Goal: Information Seeking & Learning: Learn about a topic

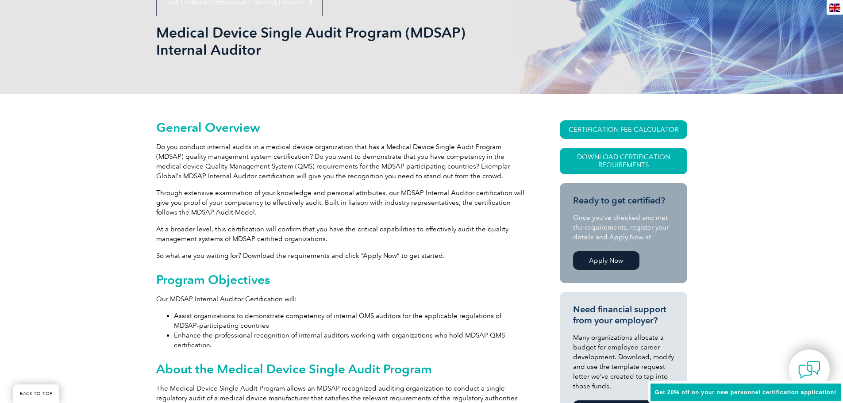
scroll to position [133, 0]
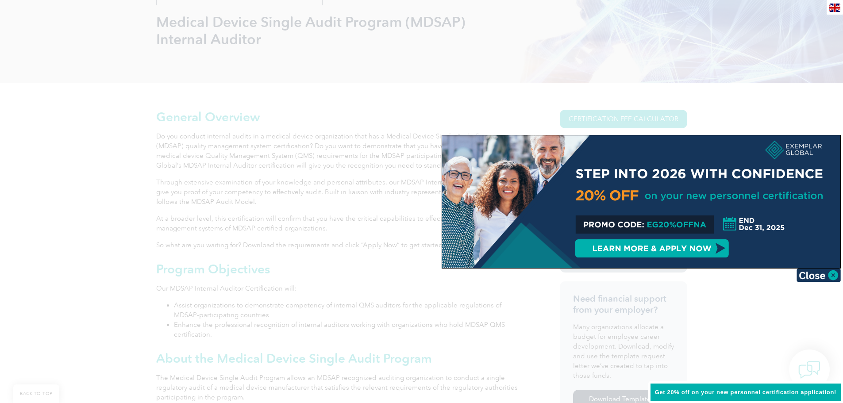
click at [820, 276] on img at bounding box center [819, 275] width 44 height 13
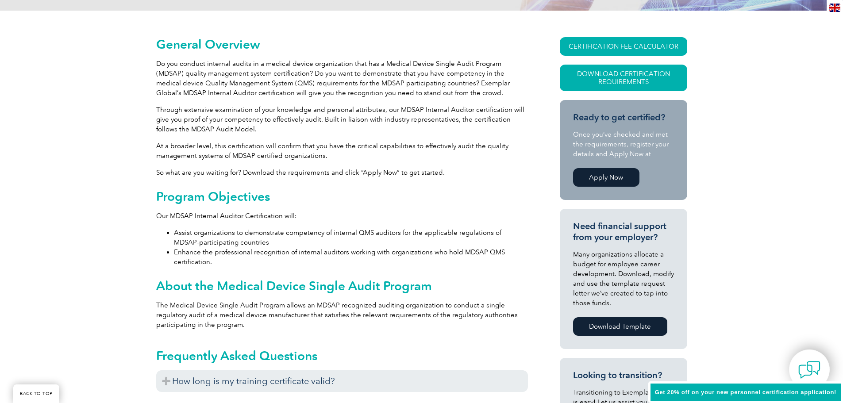
scroll to position [310, 0]
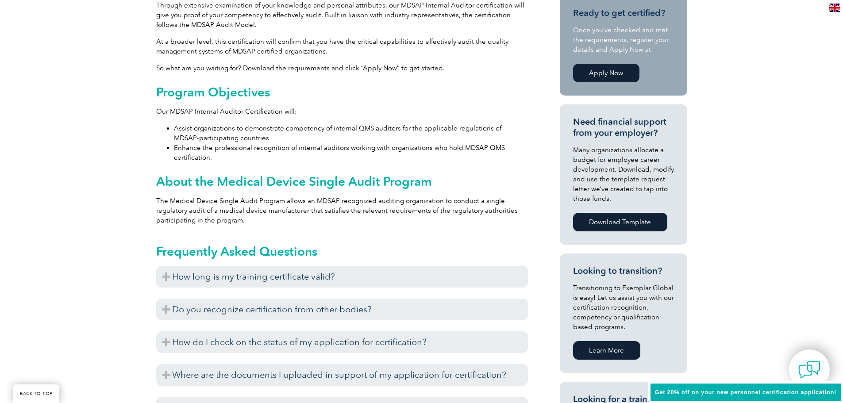
click at [321, 276] on h3 "How long is my training certificate valid?" at bounding box center [342, 277] width 372 height 22
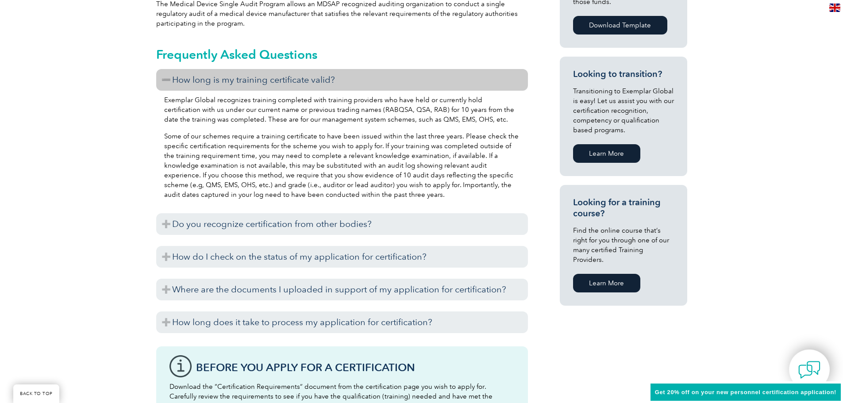
scroll to position [531, 0]
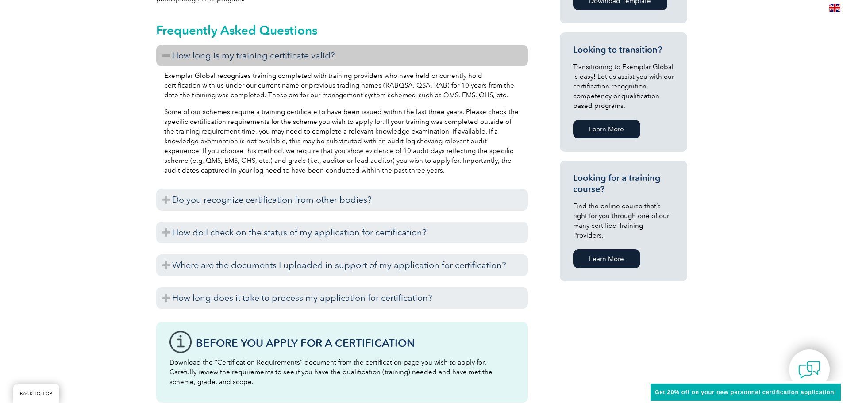
click at [343, 209] on h3 "Do you recognize certification from other bodies?" at bounding box center [342, 200] width 372 height 22
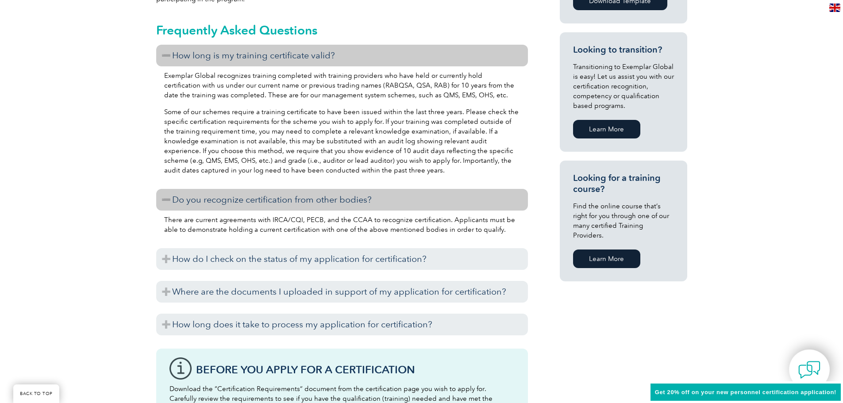
click at [380, 253] on h3 "How do I check on the status of my application for certification?" at bounding box center [342, 259] width 372 height 22
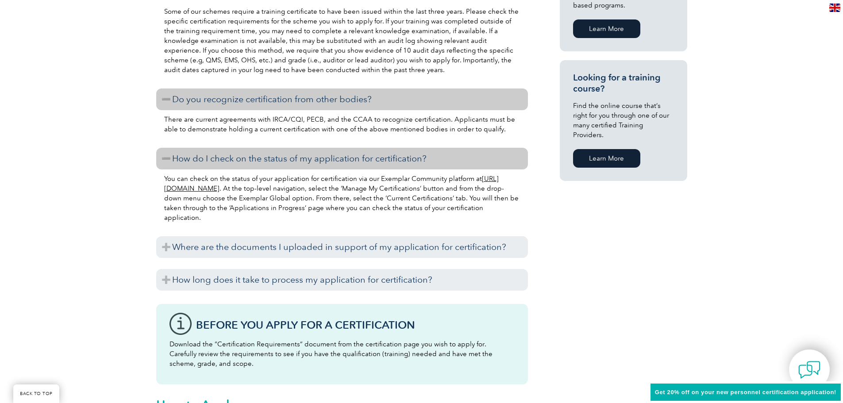
scroll to position [664, 0]
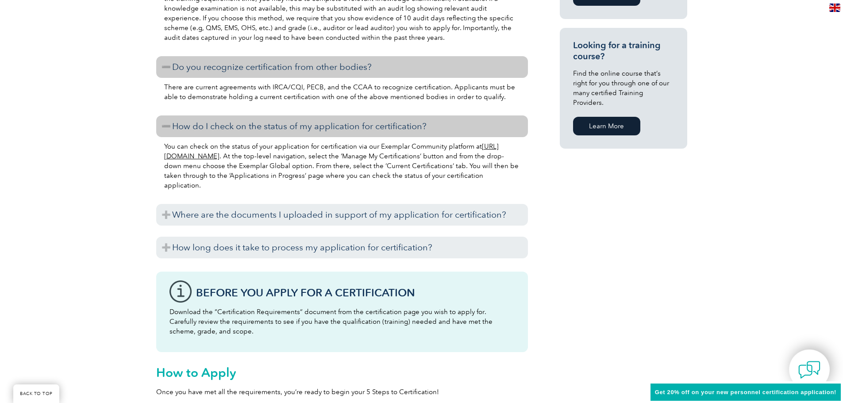
click at [340, 221] on h3 "Where are the documents I uploaded in support of my application for certificati…" at bounding box center [342, 215] width 372 height 22
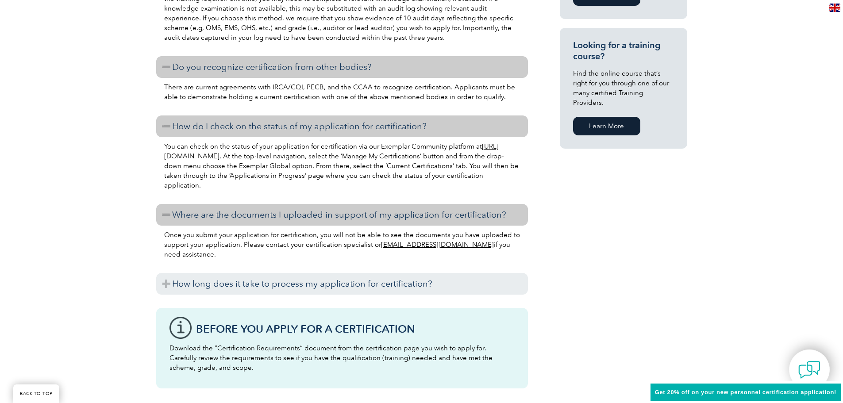
click at [384, 281] on h3 "How long does it take to process my application for certification?" at bounding box center [342, 284] width 372 height 22
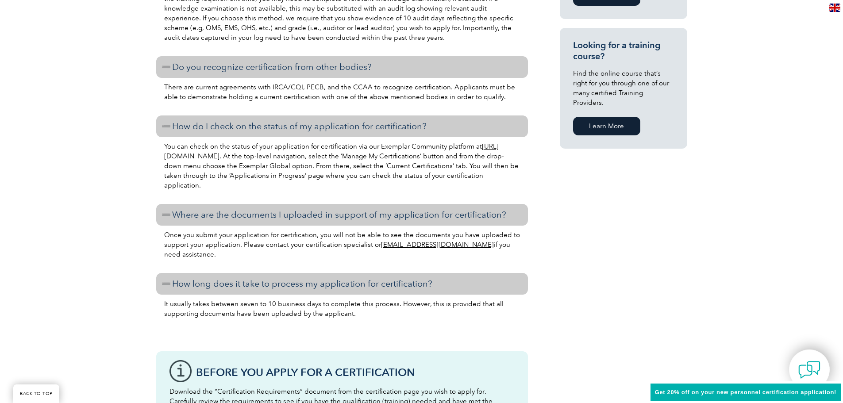
click at [249, 185] on p "You can check on the status of your application for certification via our Exemp…" at bounding box center [342, 166] width 356 height 49
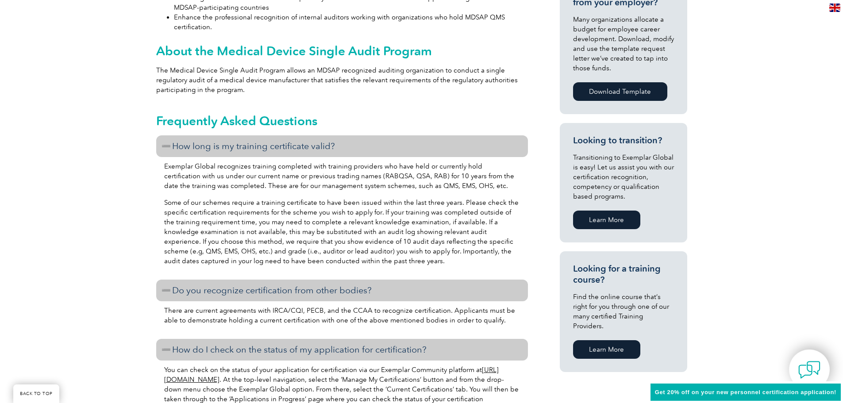
scroll to position [443, 0]
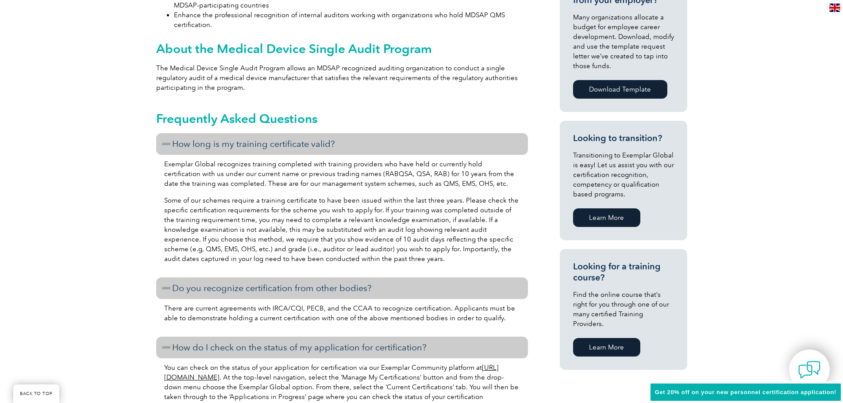
click at [628, 341] on link "Learn More" at bounding box center [606, 347] width 67 height 19
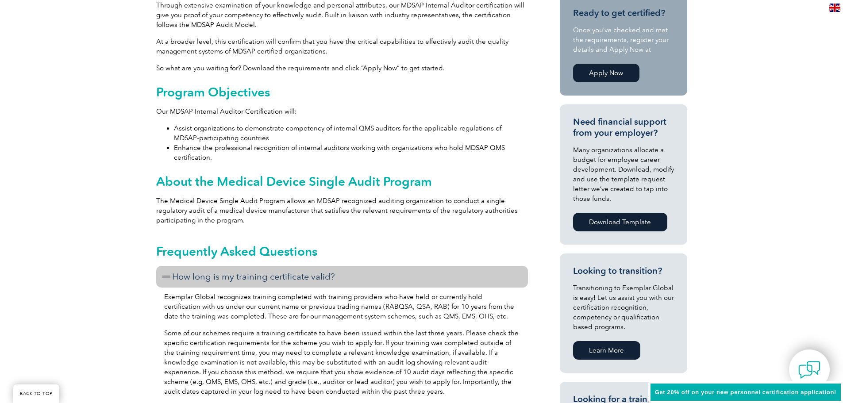
scroll to position [89, 0]
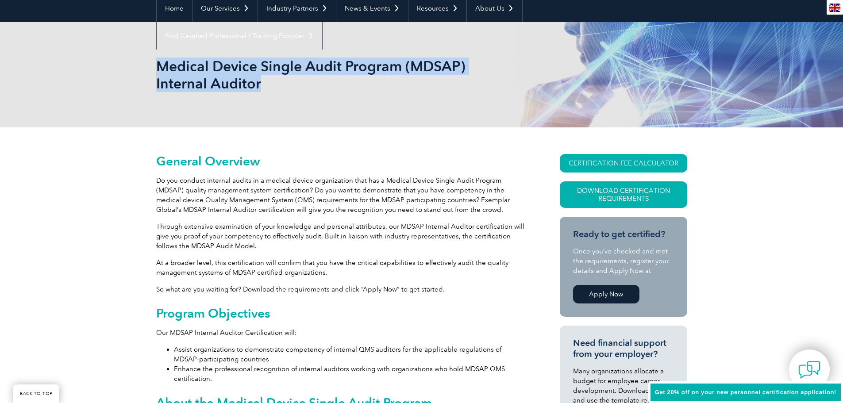
drag, startPoint x: 260, startPoint y: 81, endPoint x: 156, endPoint y: 64, distance: 105.1
click at [156, 64] on h1 "Medical Device Single Audit Program (MDSAP) Internal Auditor" at bounding box center [326, 75] width 340 height 35
copy h1 "Medical Device Single Audit Program (MDSAP) Internal Auditor"
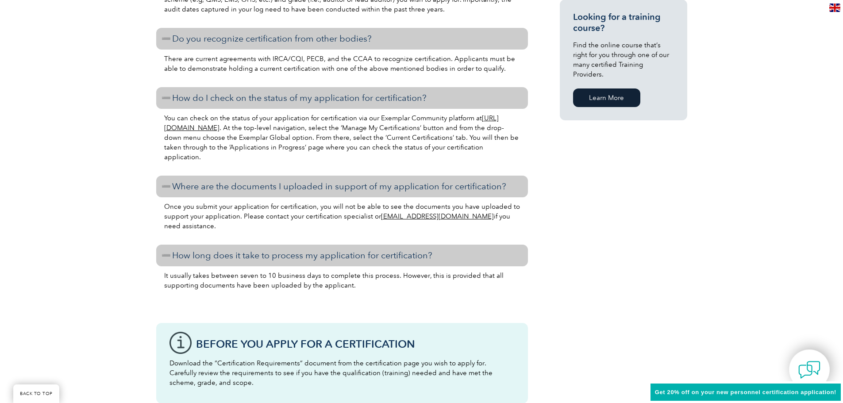
scroll to position [708, 0]
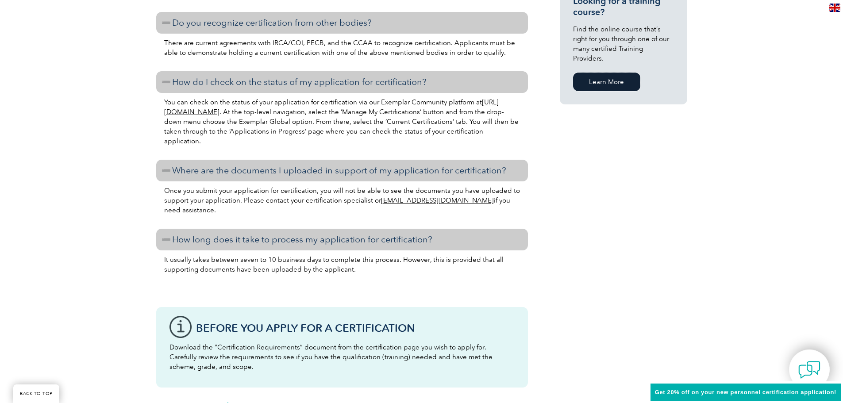
click at [620, 73] on link "Learn More" at bounding box center [606, 82] width 67 height 19
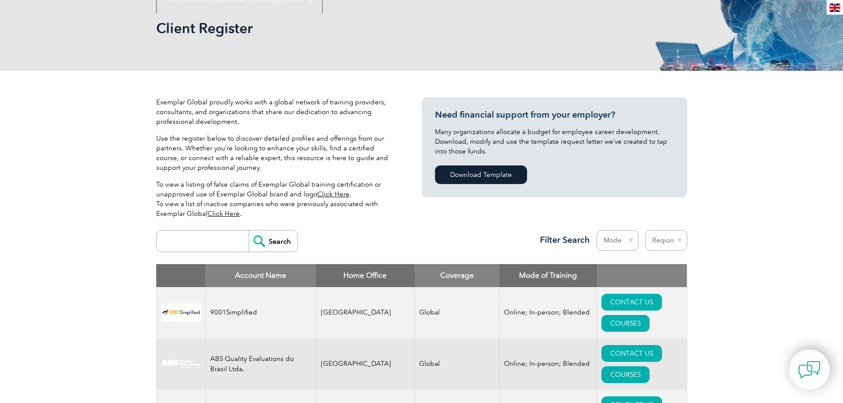
scroll to position [44, 0]
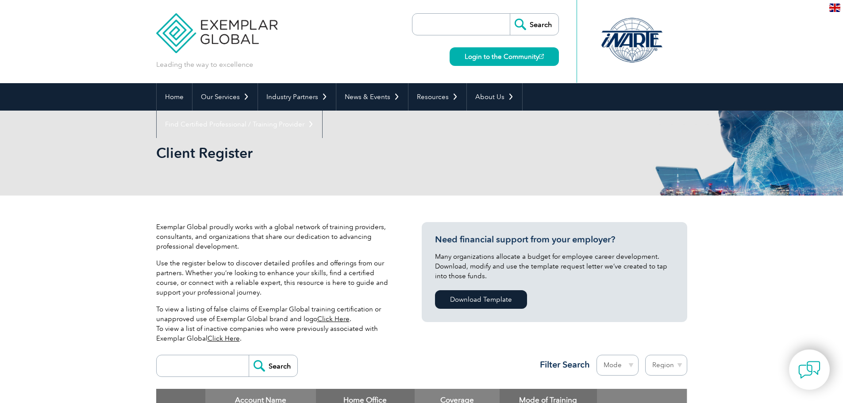
scroll to position [177, 0]
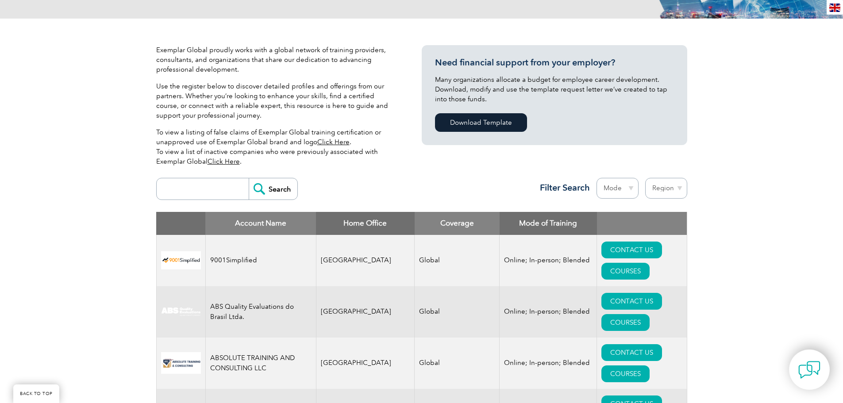
click at [190, 194] on input "search" at bounding box center [205, 188] width 88 height 21
paste input "Medical Device Single Audit Program (MDSAP) Internal Auditor"
type input "Medical Device Single Audit Program (MDSAP) Internal AuditorMedical Device Sing…"
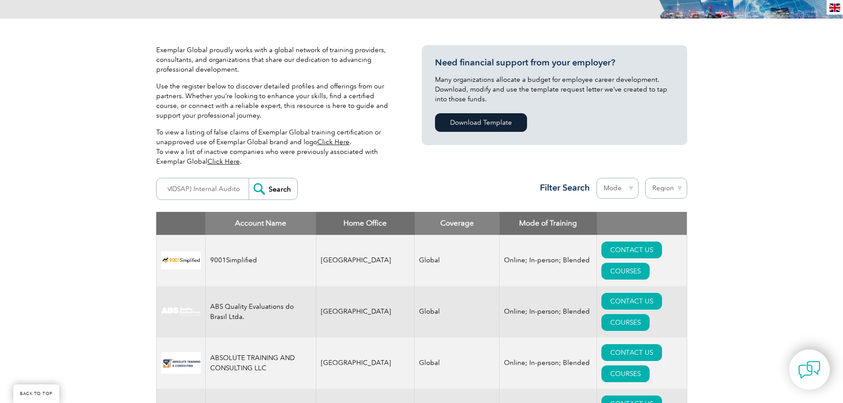
scroll to position [0, 0]
click at [271, 189] on input "Search" at bounding box center [273, 188] width 49 height 21
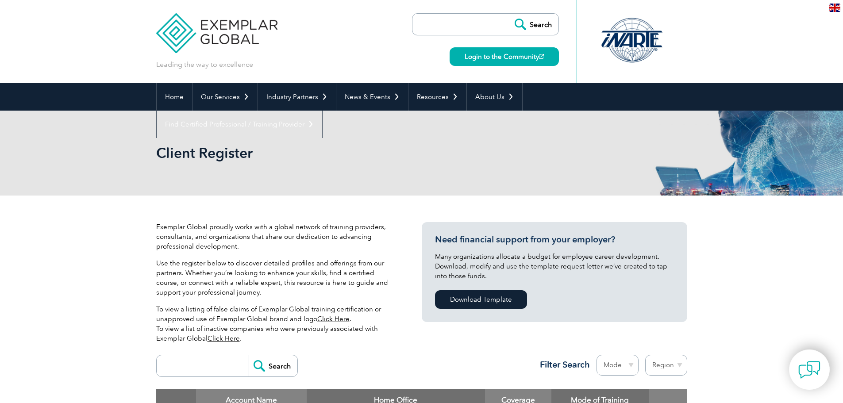
scroll to position [266, 0]
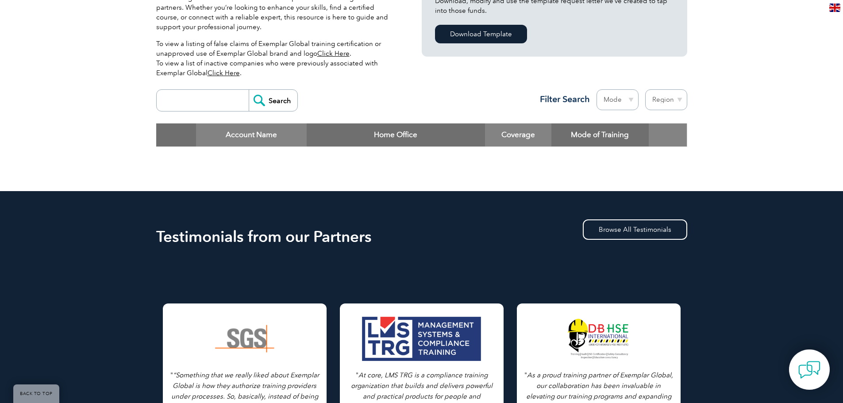
click at [213, 99] on input "search" at bounding box center [205, 100] width 88 height 21
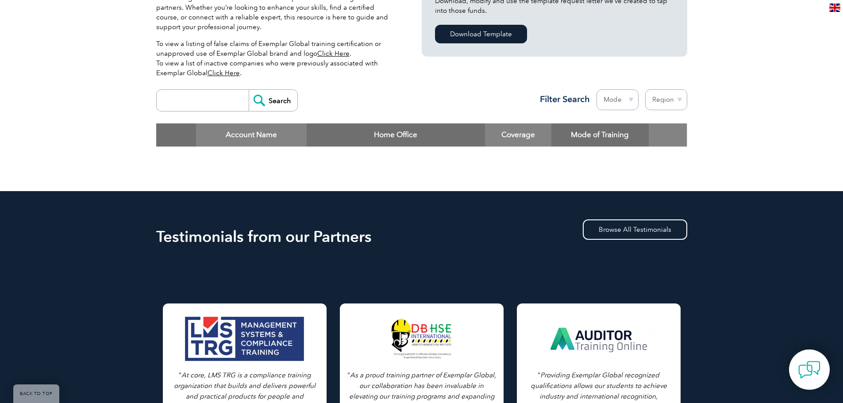
paste input "Medical Device Single Audit Program (MDSAP) Internal Auditor"
click at [216, 106] on input "Medical Device Single Audit Program (MDSAP) Internal Auditor" at bounding box center [205, 100] width 88 height 21
type input "Medical Device Single Audit Program (MDSAP) Internal Auditor"
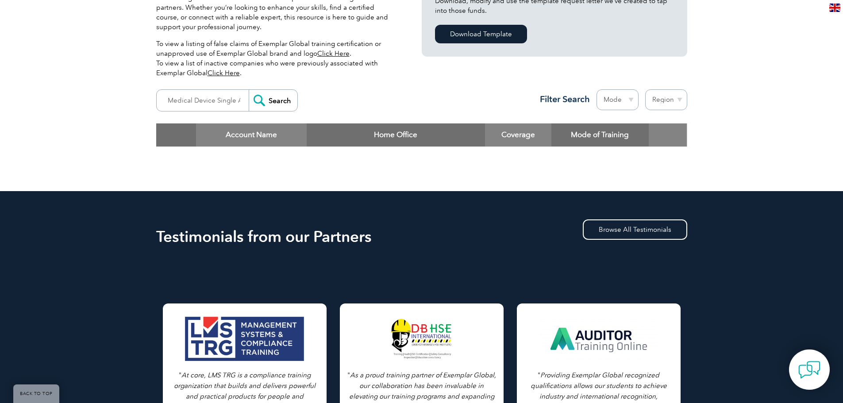
click at [403, 104] on div "Medical Device Single Audit Program (MDSAP) Internal Auditor Search Region Aust…" at bounding box center [421, 104] width 531 height 39
drag, startPoint x: 217, startPoint y: 103, endPoint x: 364, endPoint y: 99, distance: 146.2
click at [364, 99] on div "Medical Device Single Audit Program (MDSAP) Internal Auditor Search Region Aust…" at bounding box center [421, 104] width 531 height 39
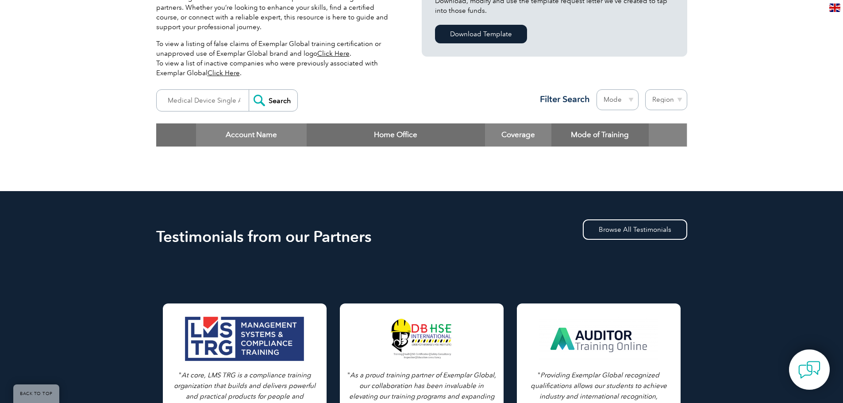
click at [263, 96] on input "Search" at bounding box center [273, 100] width 49 height 21
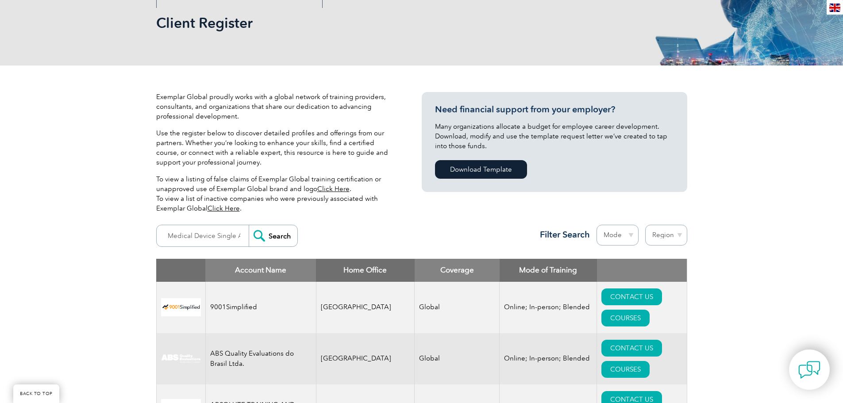
scroll to position [89, 0]
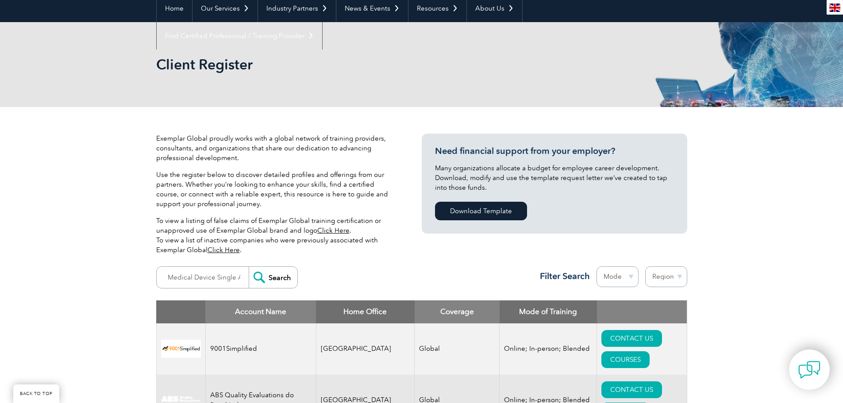
click at [194, 181] on p "Use the register below to discover detailed profiles and offerings from our par…" at bounding box center [275, 189] width 239 height 39
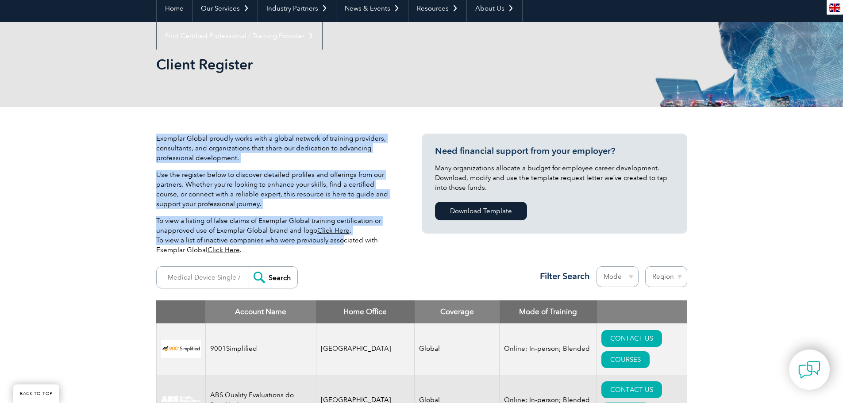
drag, startPoint x: 163, startPoint y: 128, endPoint x: 338, endPoint y: 238, distance: 206.7
click at [338, 238] on p "To view a listing of false claims of Exemplar Global training certification or …" at bounding box center [275, 235] width 239 height 39
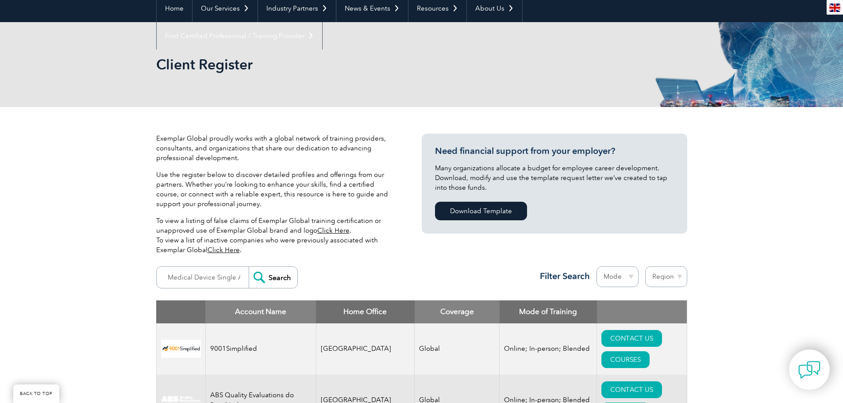
click at [627, 278] on select "Mode Online In-person Blended" at bounding box center [618, 277] width 42 height 21
click at [667, 279] on select "Region [GEOGRAPHIC_DATA] [GEOGRAPHIC_DATA] [GEOGRAPHIC_DATA] [GEOGRAPHIC_DATA] …" at bounding box center [667, 277] width 42 height 21
click at [295, 206] on p "Use the register below to discover detailed profiles and offerings from our par…" at bounding box center [275, 189] width 239 height 39
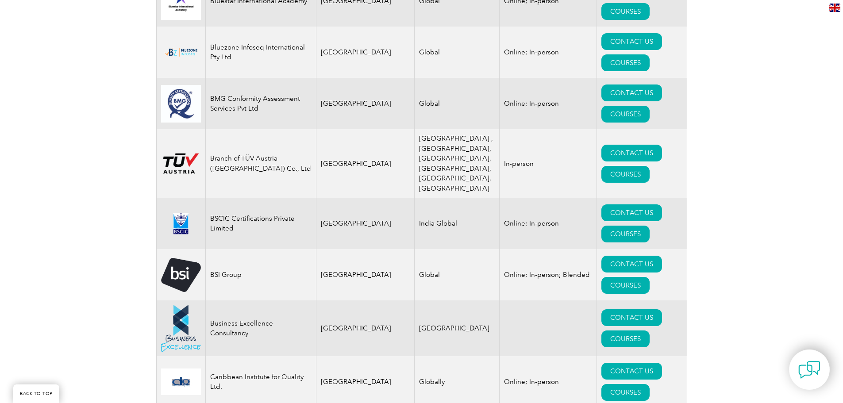
scroll to position [2214, 0]
